Goal: Task Accomplishment & Management: Use online tool/utility

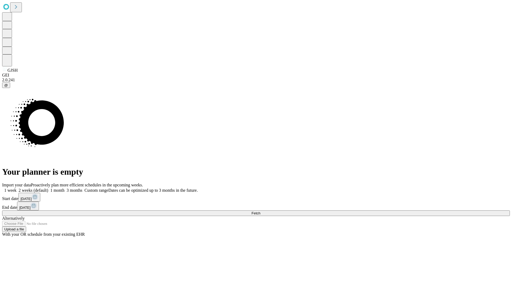
click at [260, 211] on span "Fetch" at bounding box center [256, 213] width 9 height 4
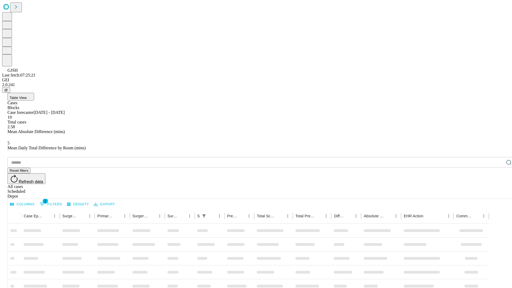
click at [498, 194] on div "Depot" at bounding box center [261, 196] width 508 height 5
